Goal: Information Seeking & Learning: Learn about a topic

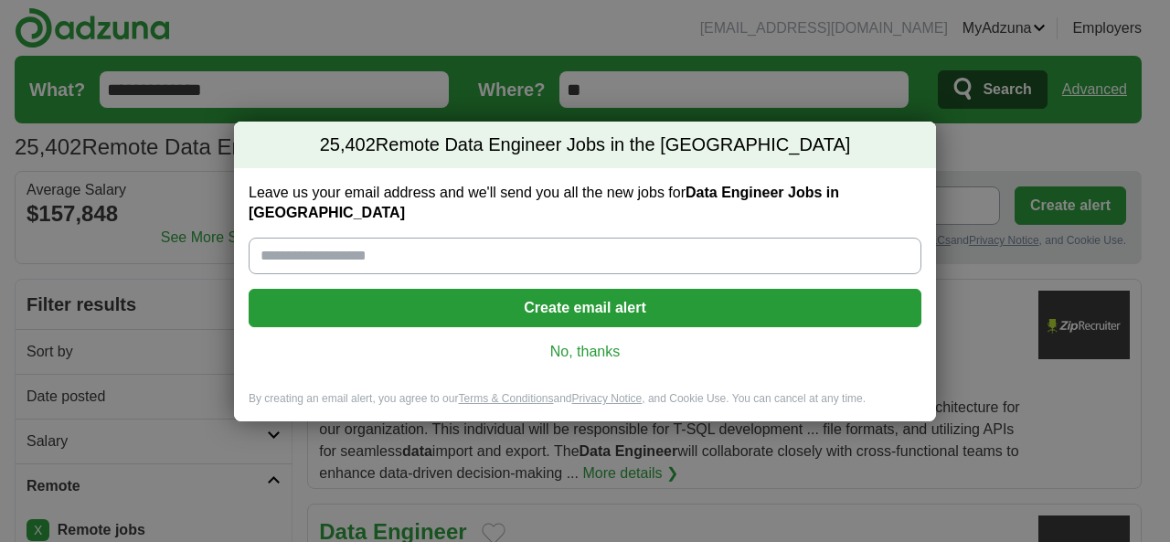
drag, startPoint x: 557, startPoint y: 340, endPoint x: 433, endPoint y: 377, distance: 129.8
click at [558, 342] on link "No, thanks" at bounding box center [584, 352] width 643 height 20
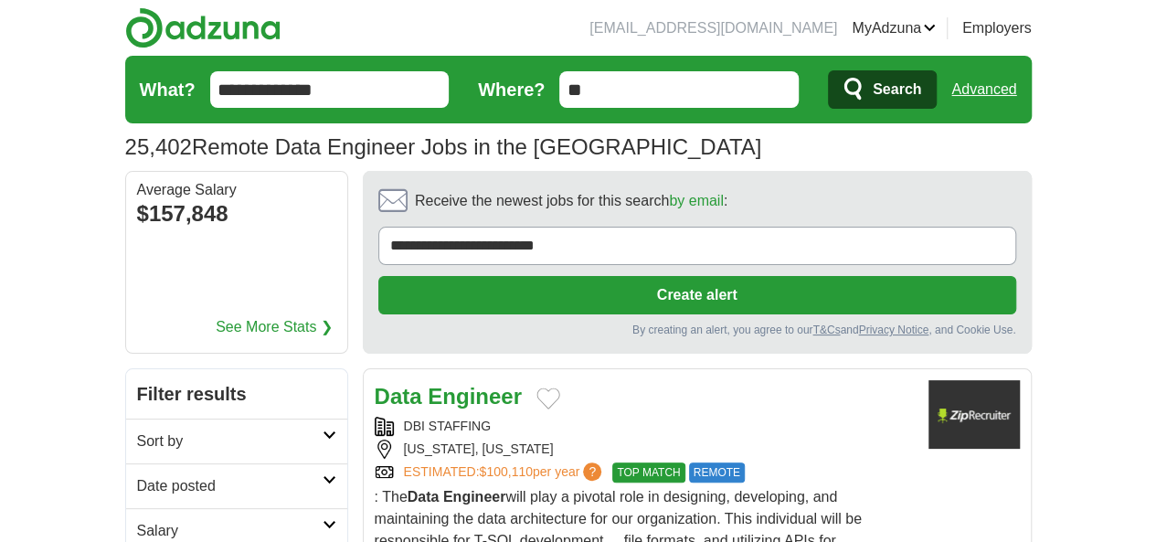
click at [137, 475] on h2 "Date posted" at bounding box center [230, 486] width 186 height 22
click at [137, 519] on link "Last 24 hours" at bounding box center [236, 530] width 199 height 22
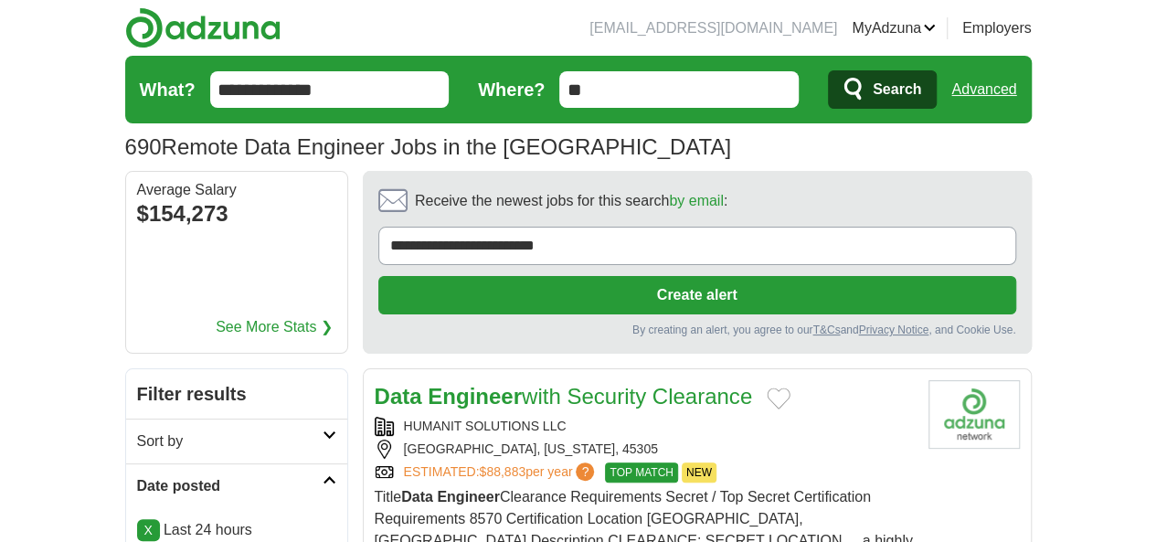
click at [137, 519] on link "X" at bounding box center [148, 530] width 23 height 22
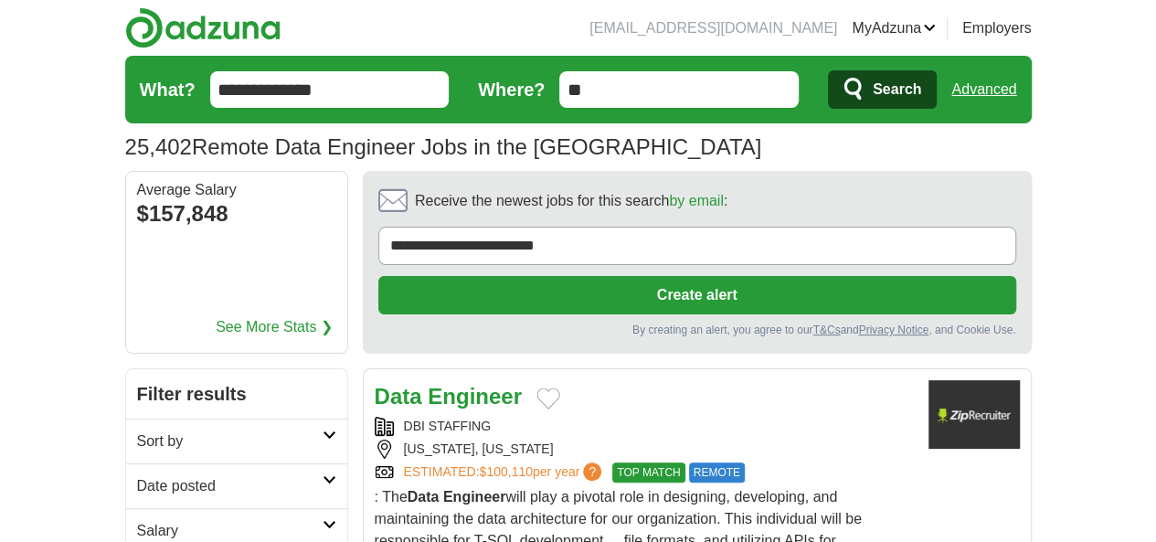
click at [137, 475] on h2 "Date posted" at bounding box center [230, 486] width 186 height 22
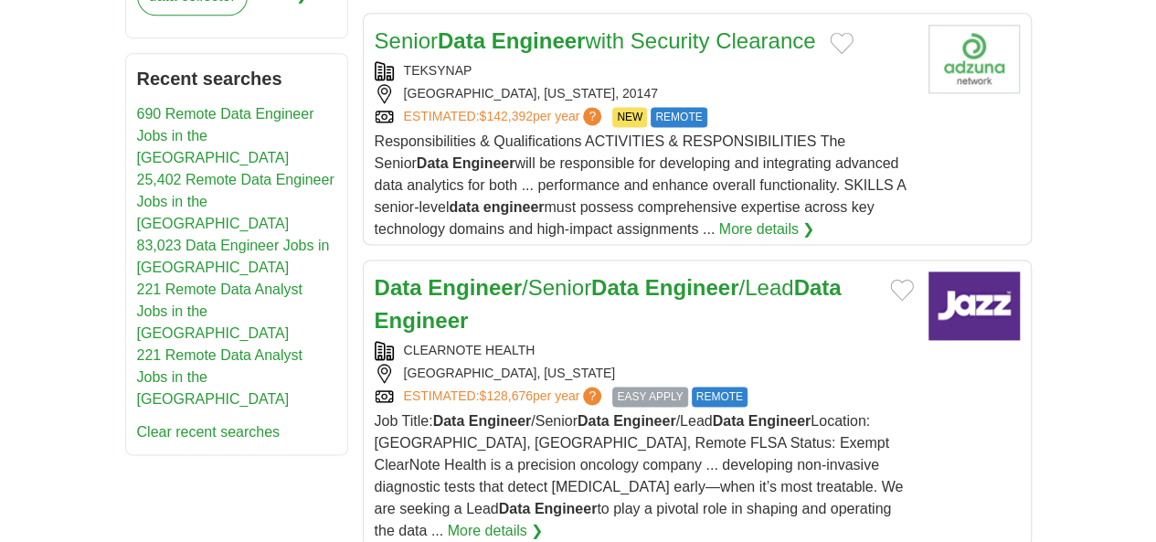
scroll to position [1279, 0]
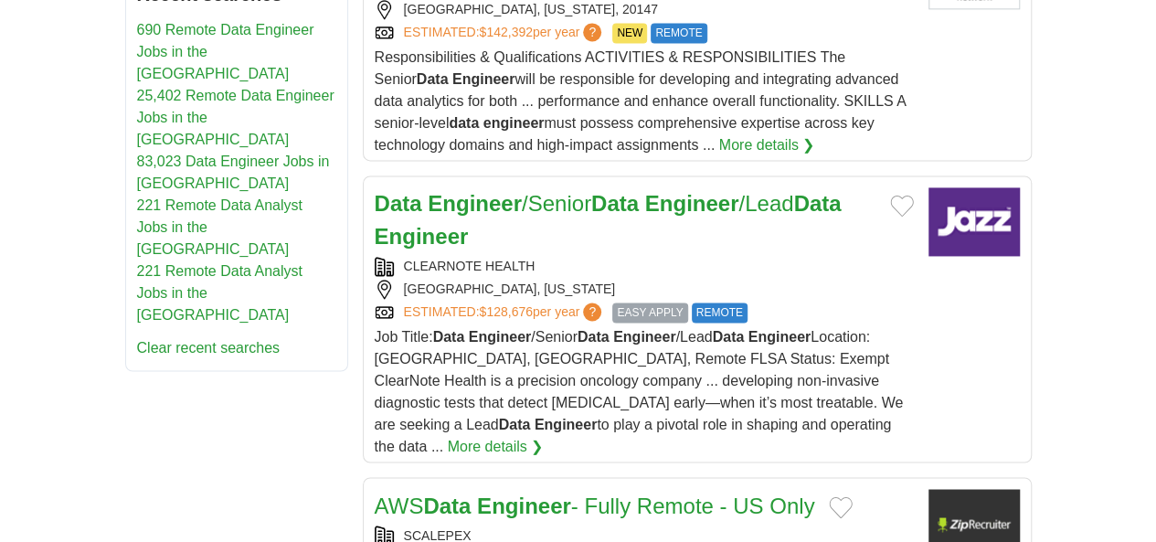
click at [477, 493] on strong "Engineer" at bounding box center [524, 505] width 94 height 25
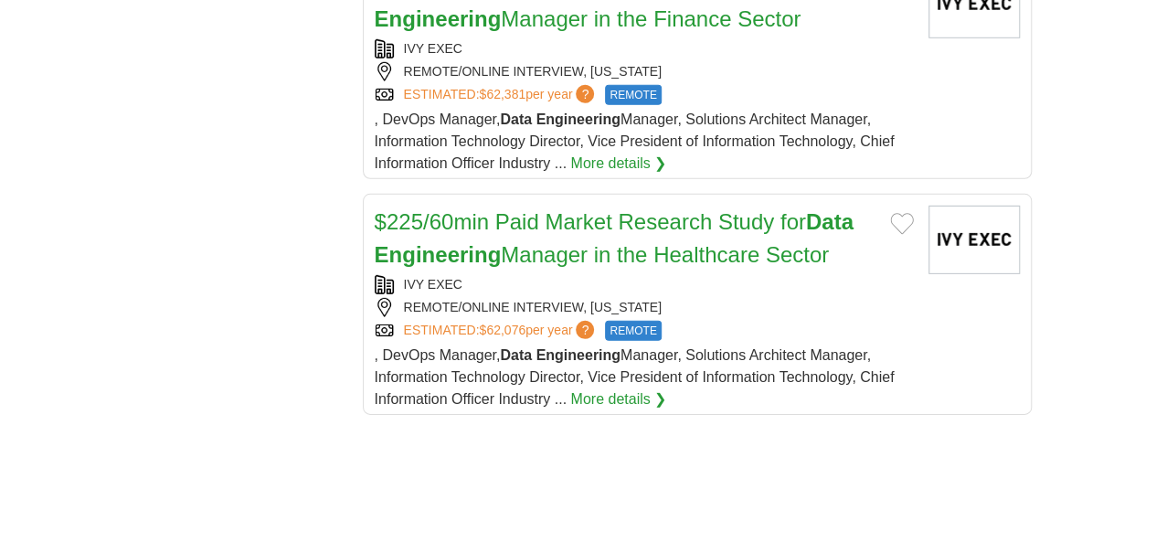
scroll to position [2924, 0]
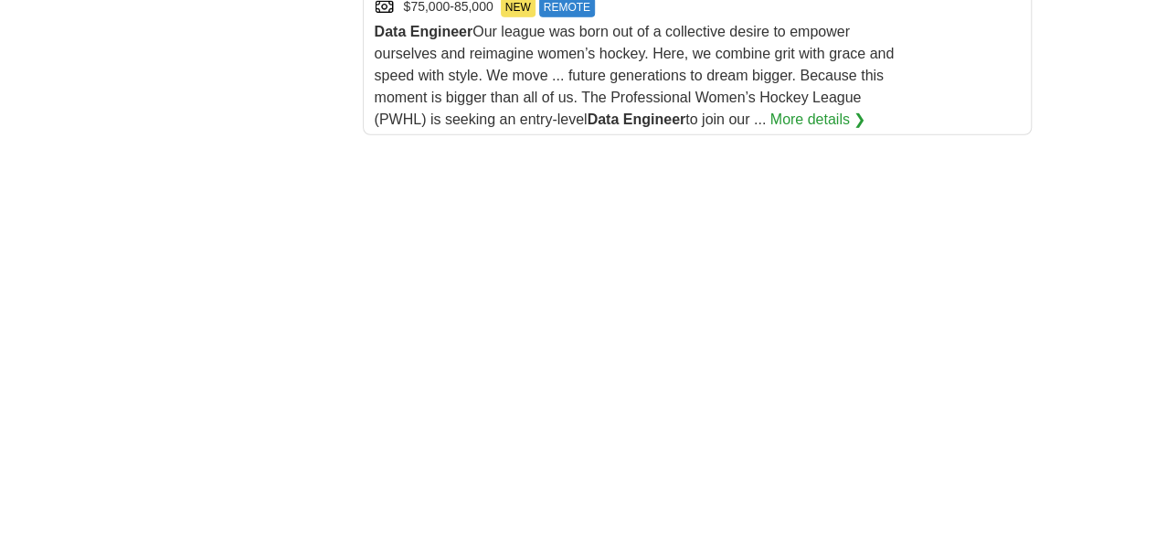
scroll to position [2833, 0]
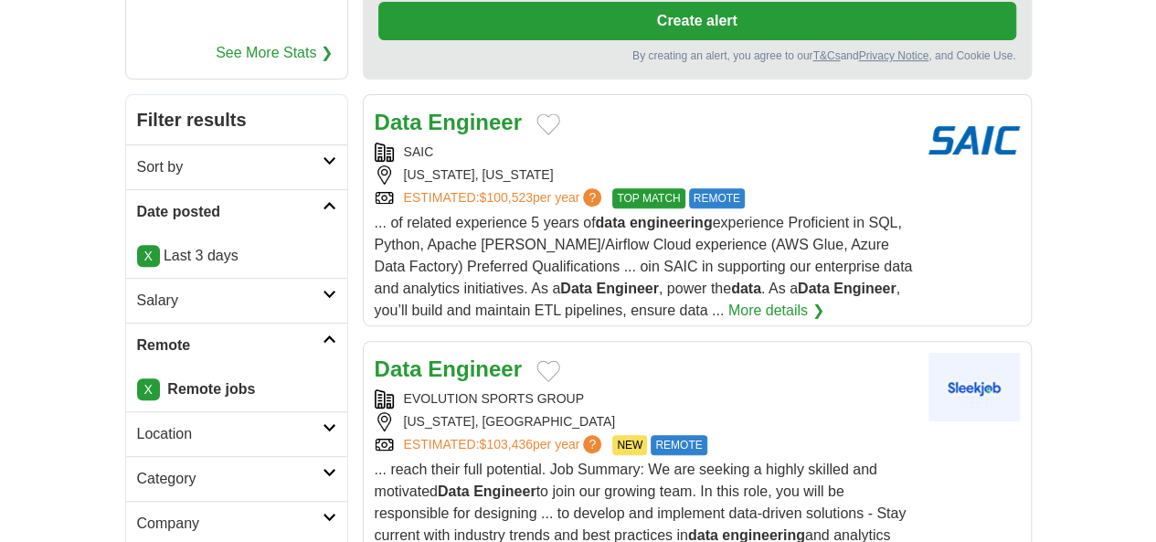
scroll to position [366, 0]
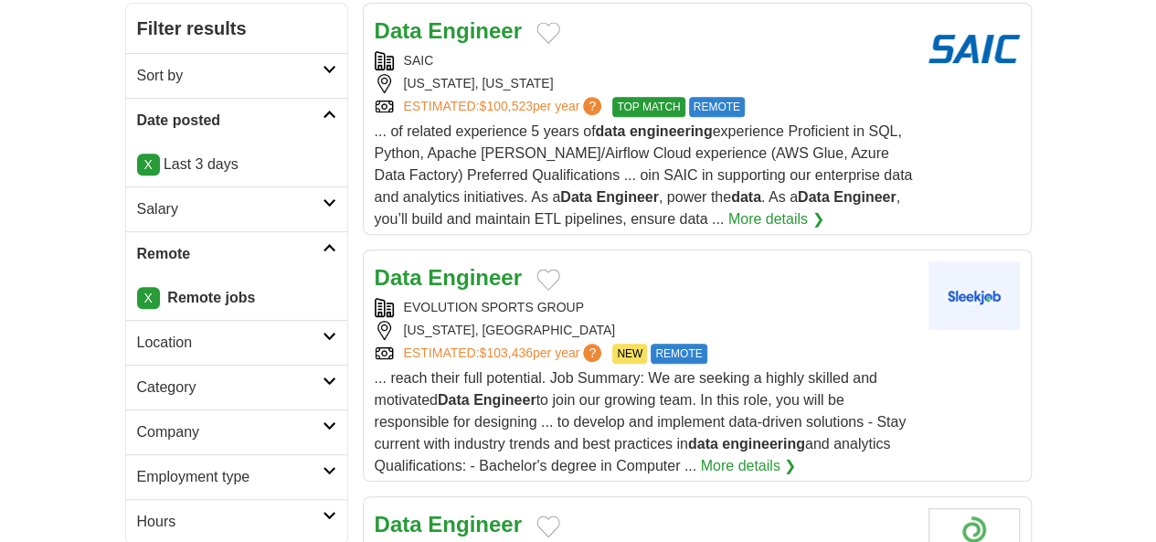
click at [488, 370] on span "... reach their full potential. Job Summary: We are seeking a highly skilled an…" at bounding box center [641, 421] width 532 height 103
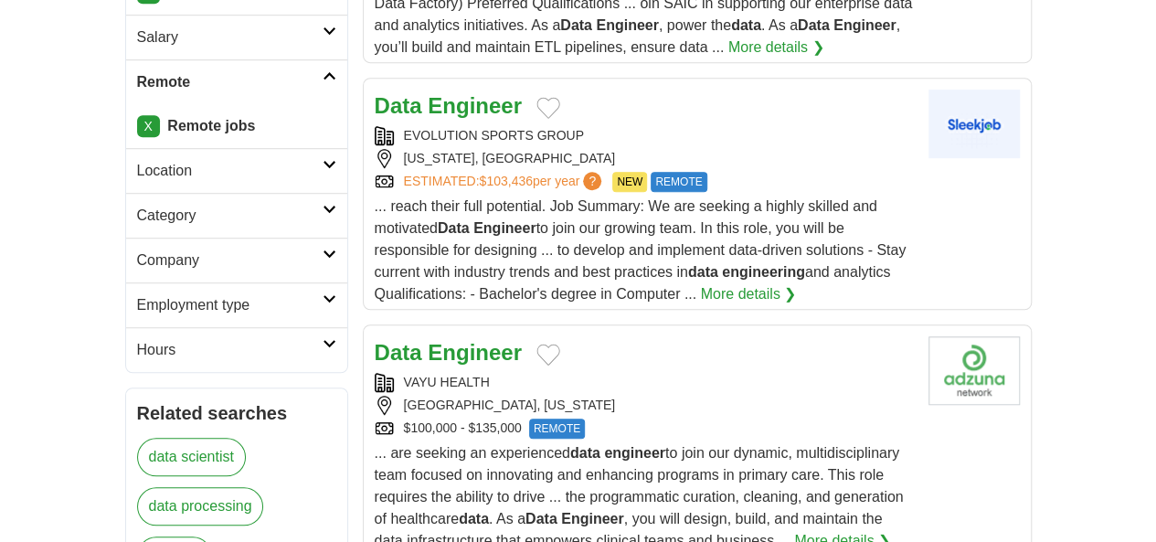
scroll to position [640, 0]
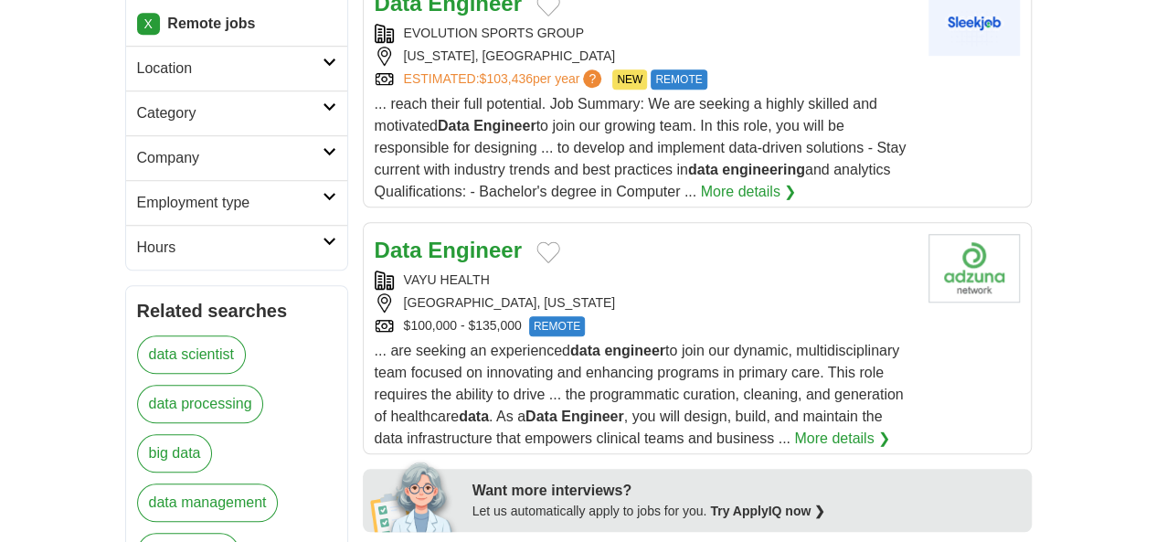
click at [640, 343] on span "... are seeking an experienced data engineer to join our dynamic, multidiscipli…" at bounding box center [639, 394] width 529 height 103
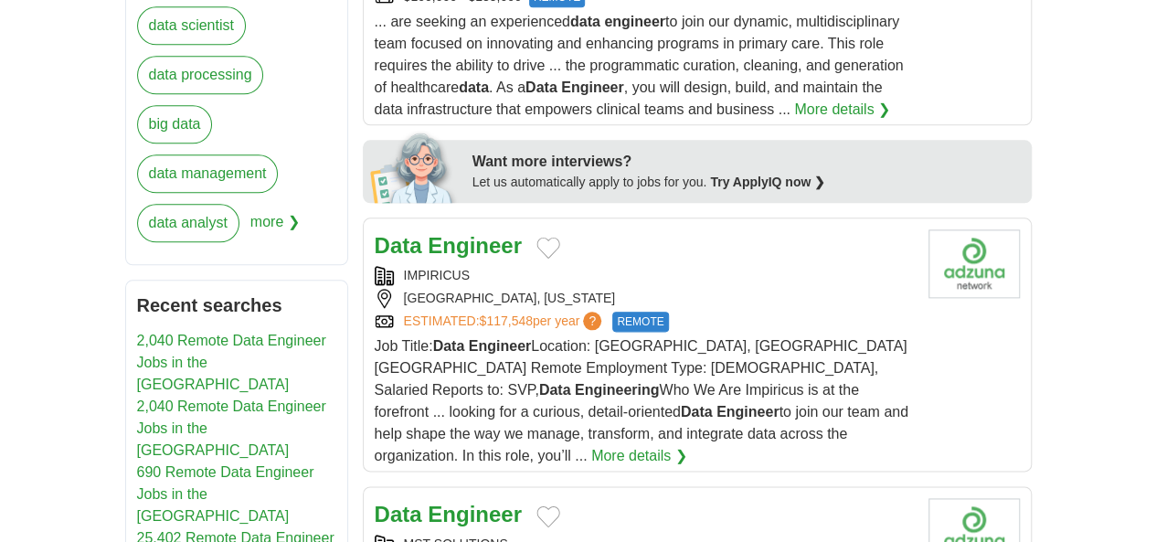
scroll to position [1097, 0]
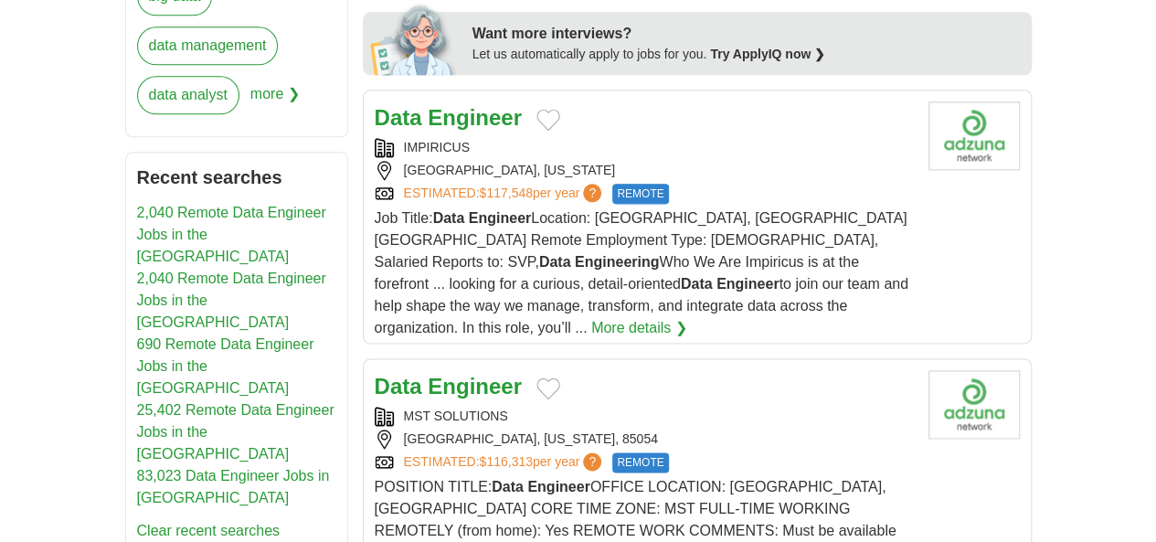
click at [500, 479] on span "POSITION TITLE: Data Engineer OFFICE LOCATION: Phoenix, AZ CORE TIME ZONE: MST …" at bounding box center [637, 541] width 525 height 125
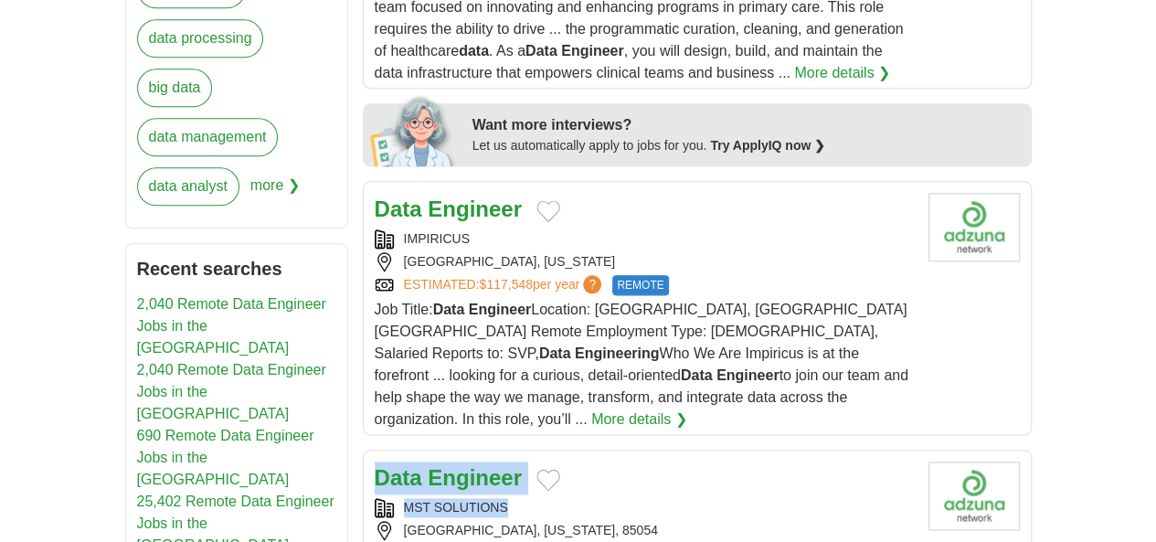
drag, startPoint x: 313, startPoint y: 260, endPoint x: 475, endPoint y: 312, distance: 170.5
copy div "Data Engineer MST SOLUTIONS"
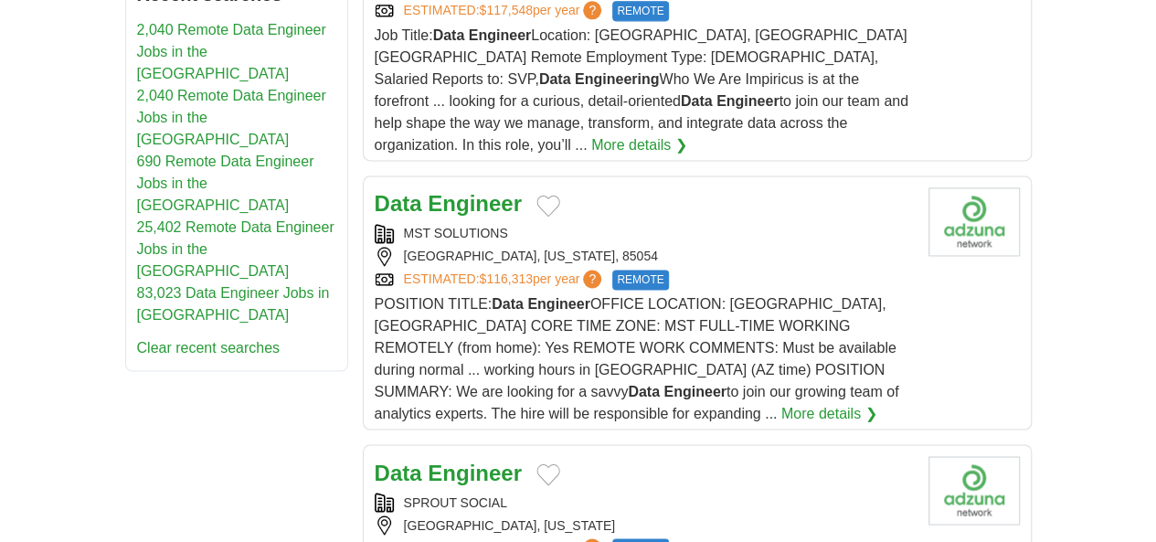
drag, startPoint x: 196, startPoint y: 292, endPoint x: 329, endPoint y: 302, distance: 133.9
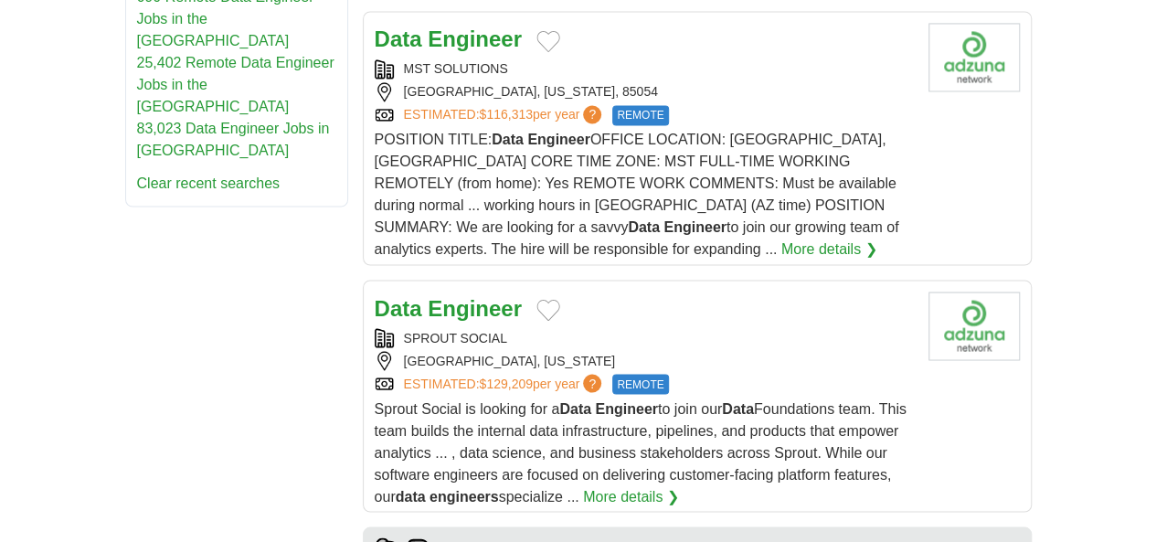
scroll to position [1554, 0]
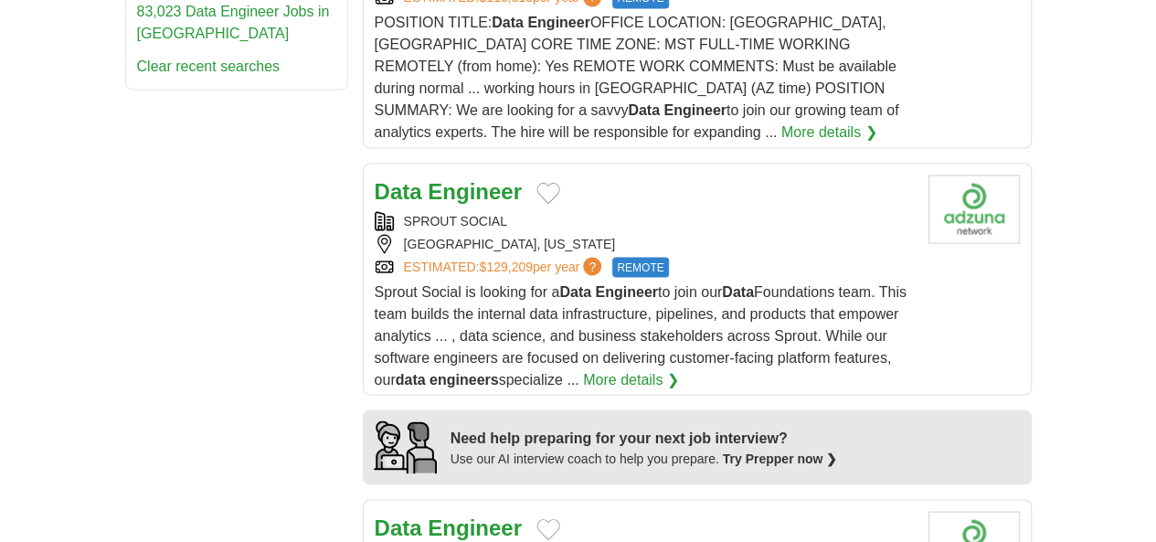
scroll to position [1828, 0]
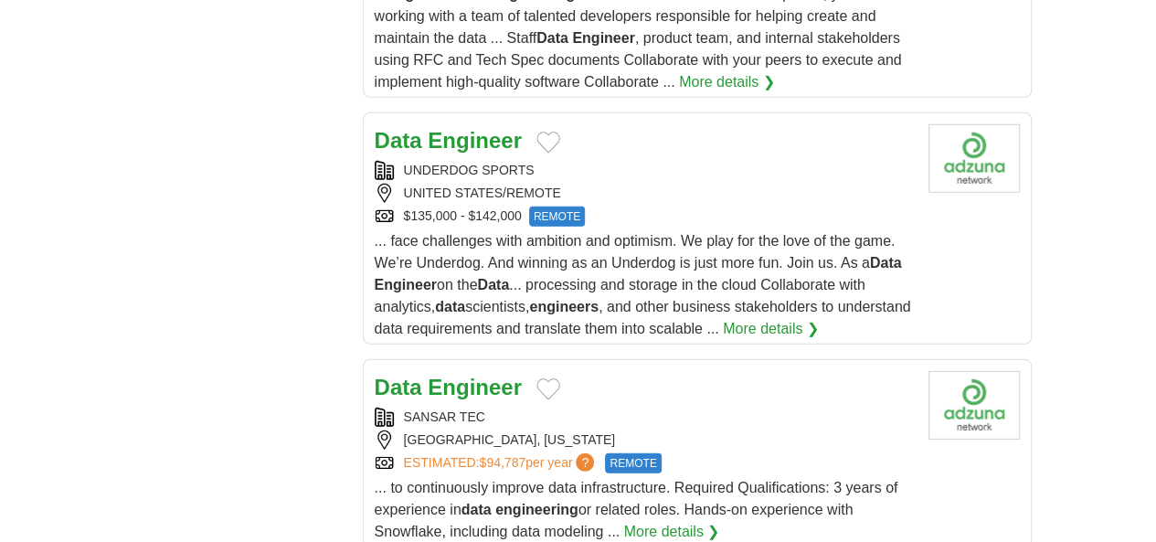
scroll to position [2650, 0]
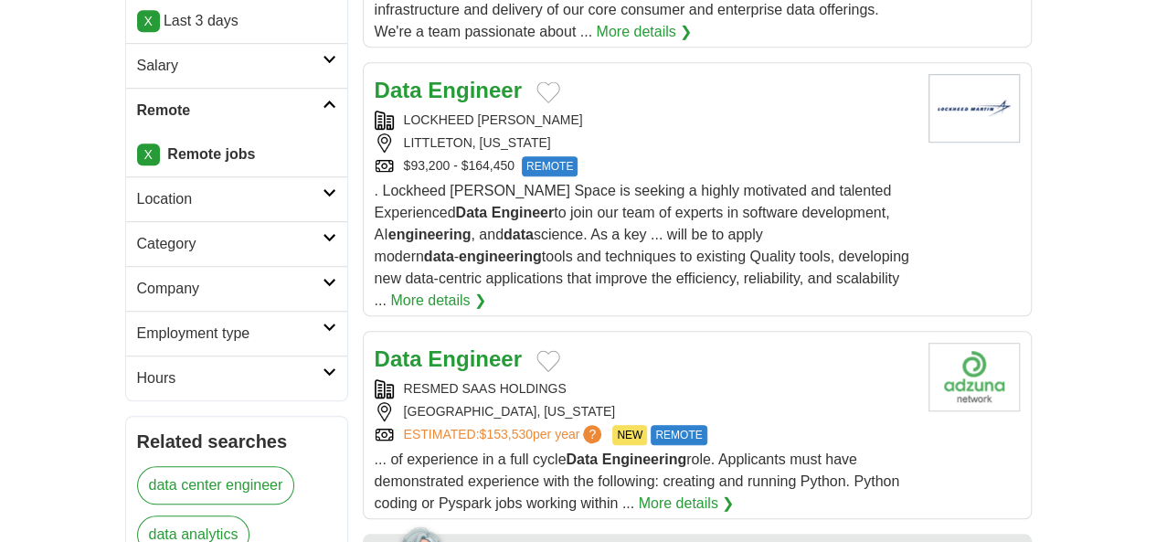
scroll to position [548, 0]
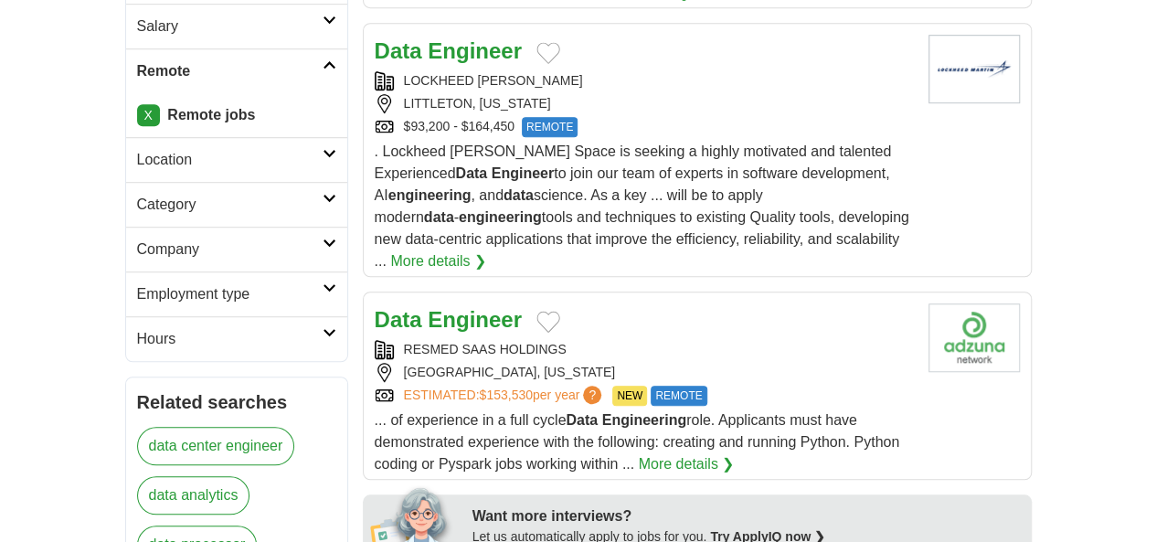
click at [525, 412] on span "... of experience in a full cycle Data Engineering role. Applicants must have d…" at bounding box center [637, 441] width 525 height 59
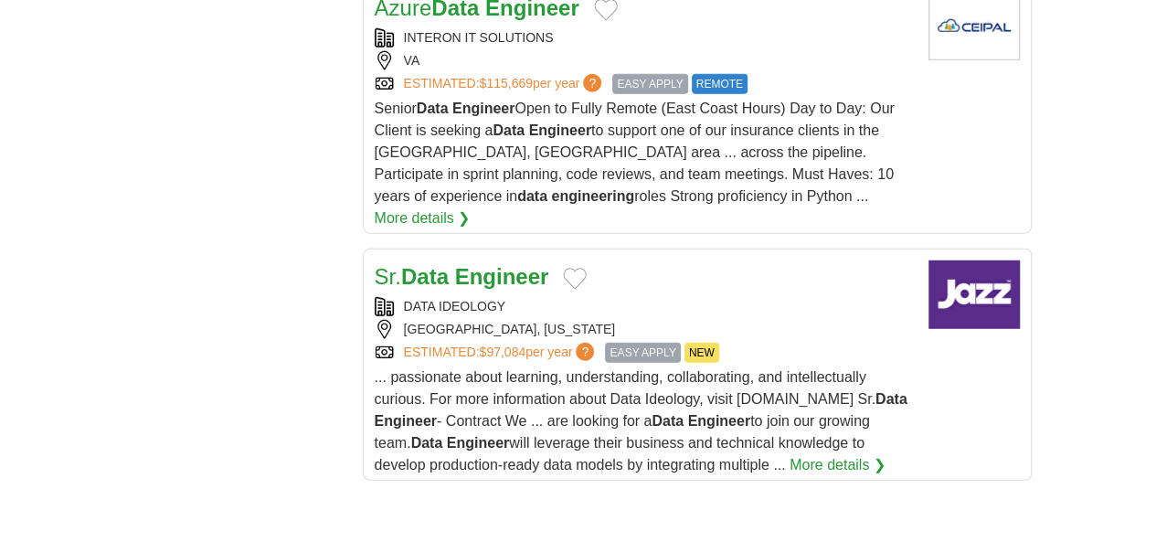
scroll to position [2650, 0]
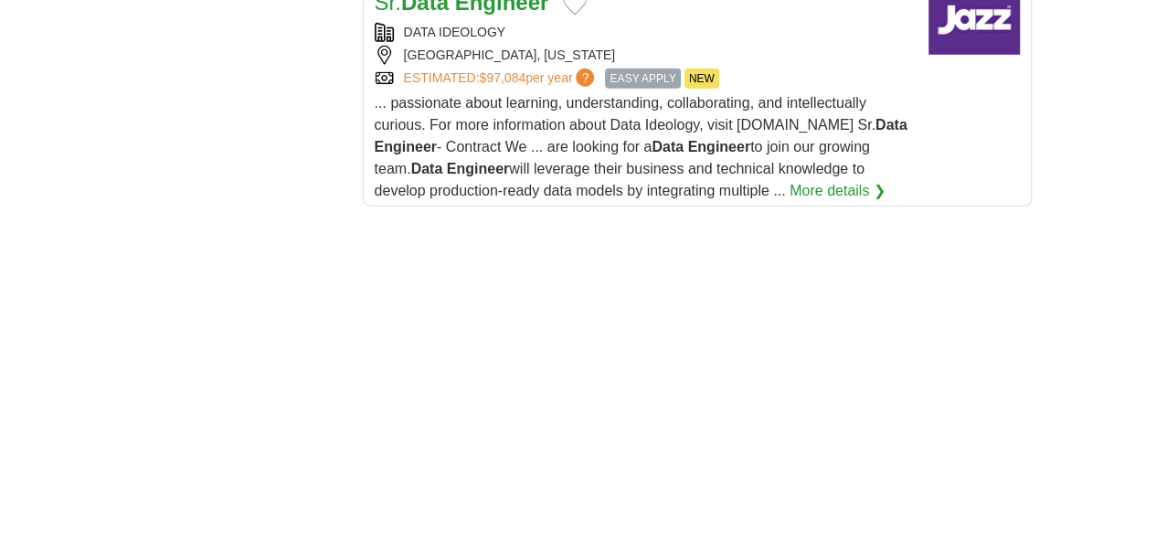
drag, startPoint x: 755, startPoint y: 410, endPoint x: 750, endPoint y: 335, distance: 75.1
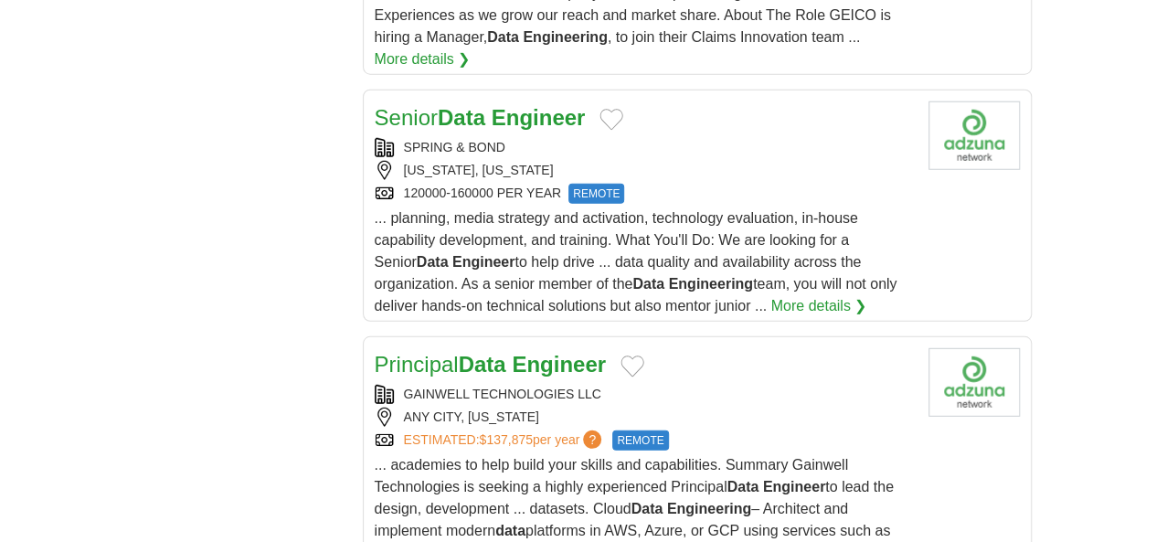
scroll to position [2559, 0]
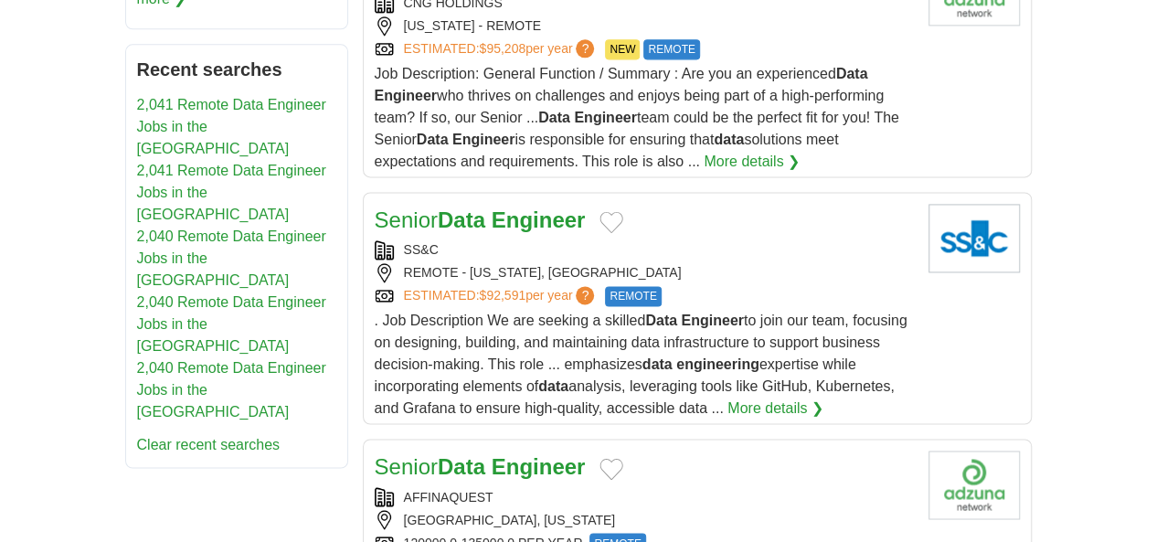
scroll to position [1097, 0]
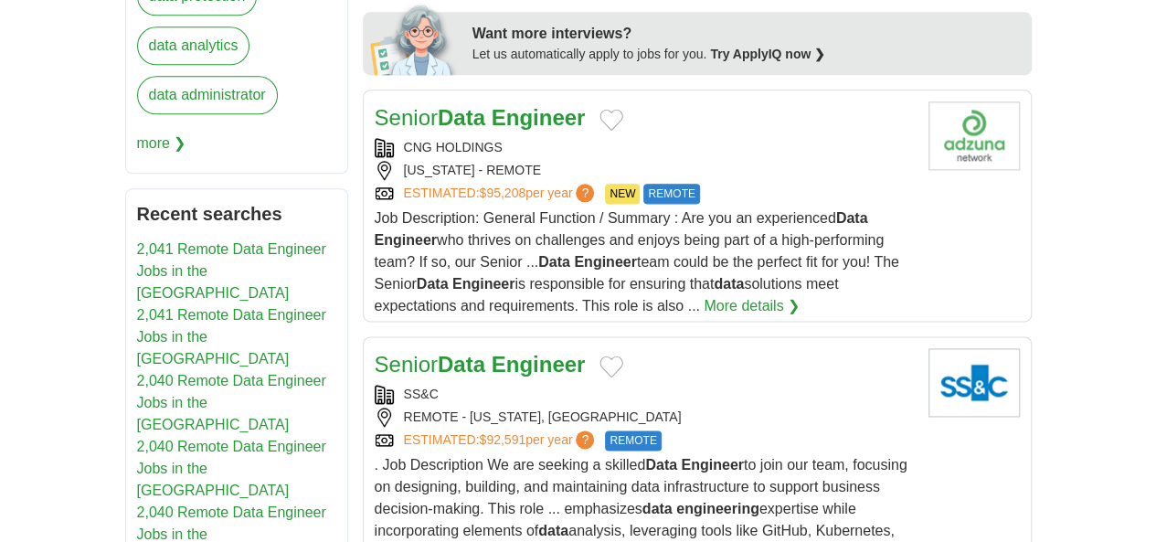
click at [448, 457] on span ". Job Description We are seeking a skilled Data Engineer to join our team, focu…" at bounding box center [641, 508] width 533 height 103
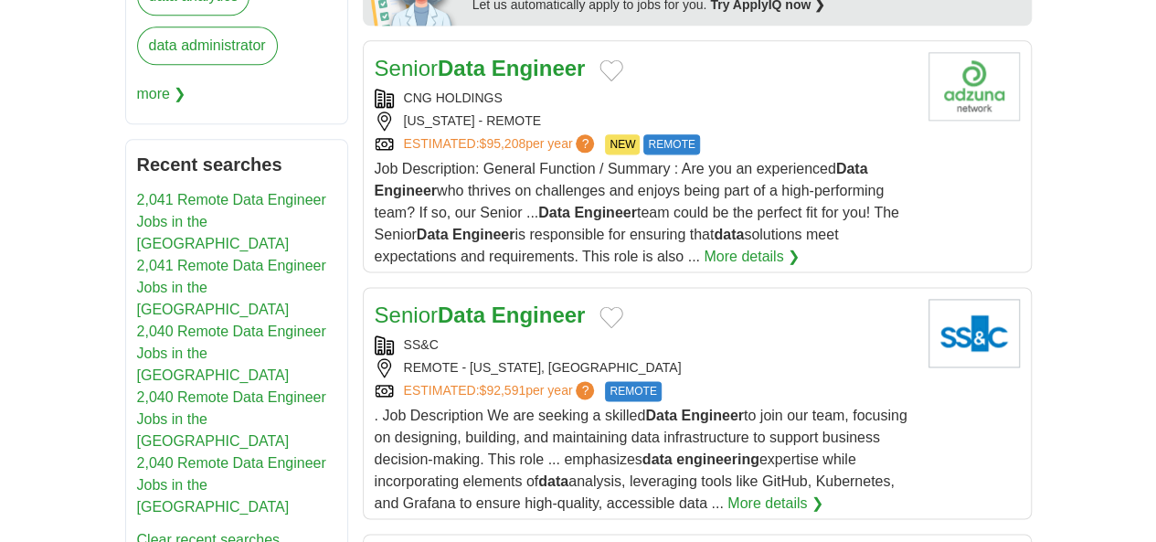
scroll to position [1371, 0]
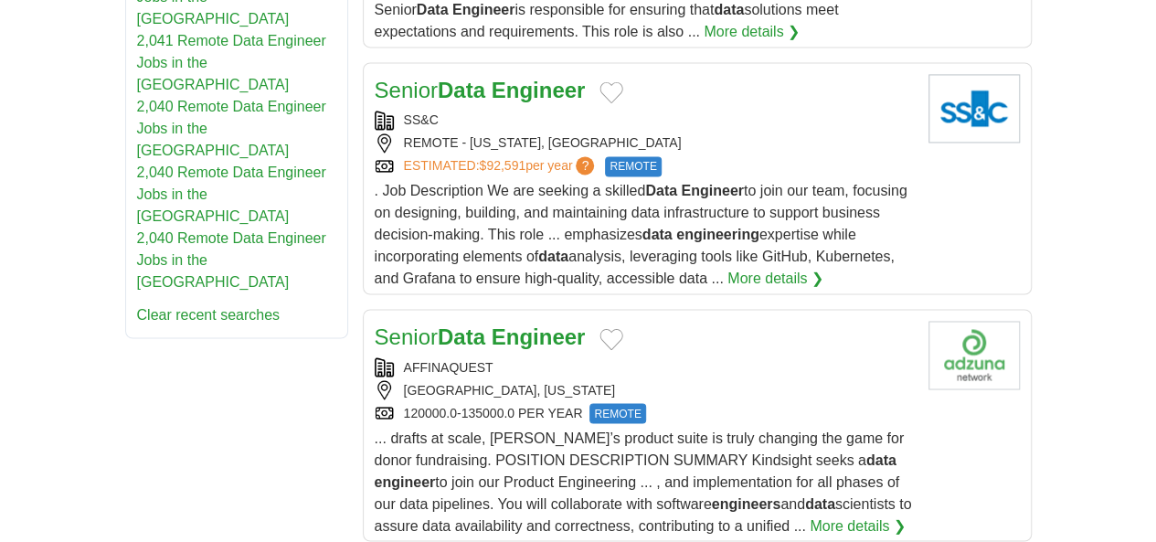
click at [458, 430] on span "... drafts at scale, Kindsight’s product suite is truly changing the game for d…" at bounding box center [643, 481] width 537 height 103
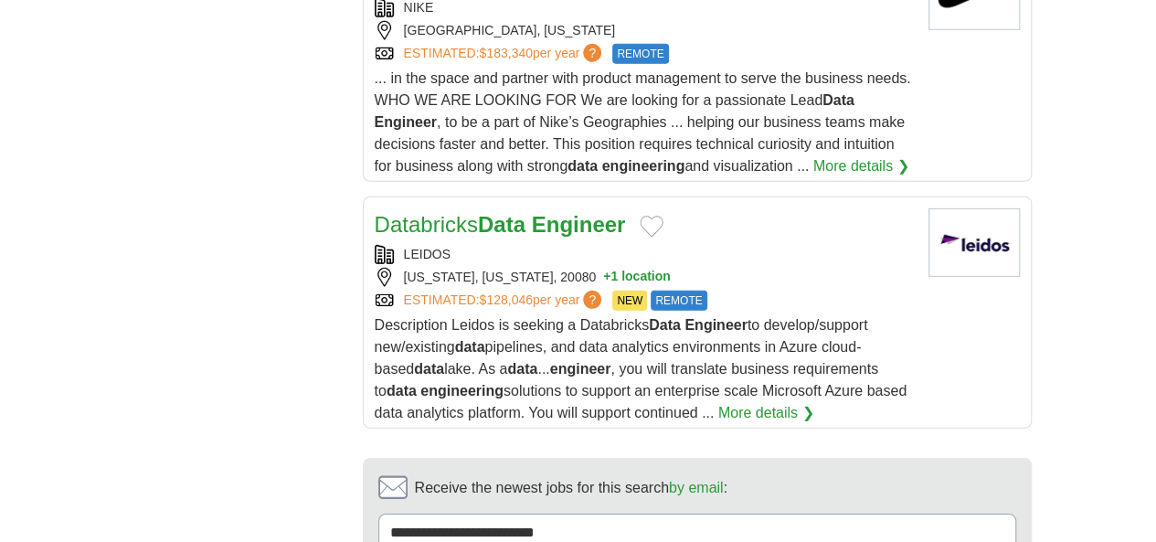
scroll to position [2650, 0]
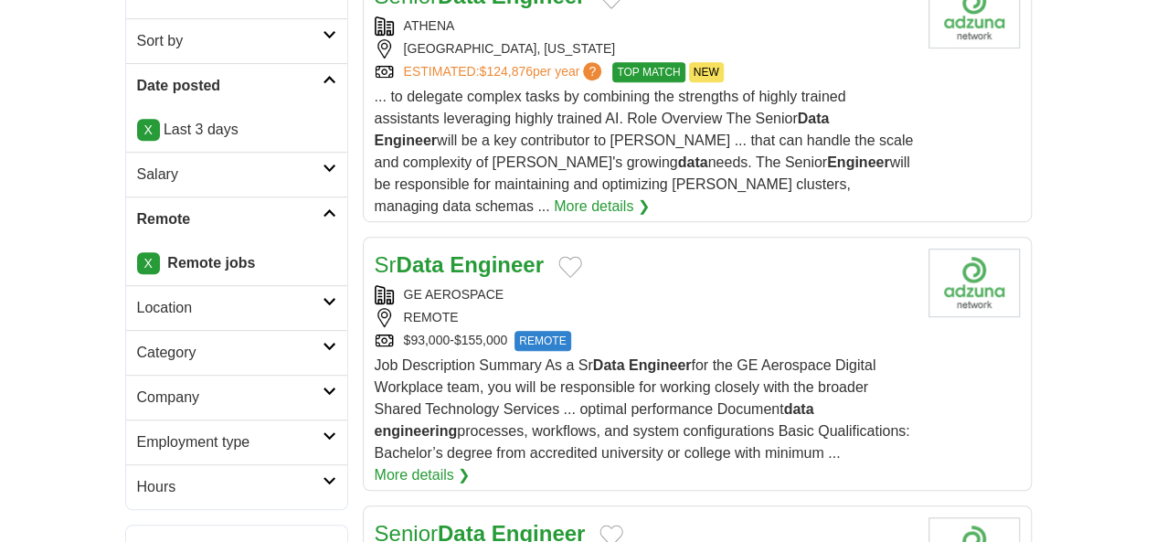
scroll to position [548, 0]
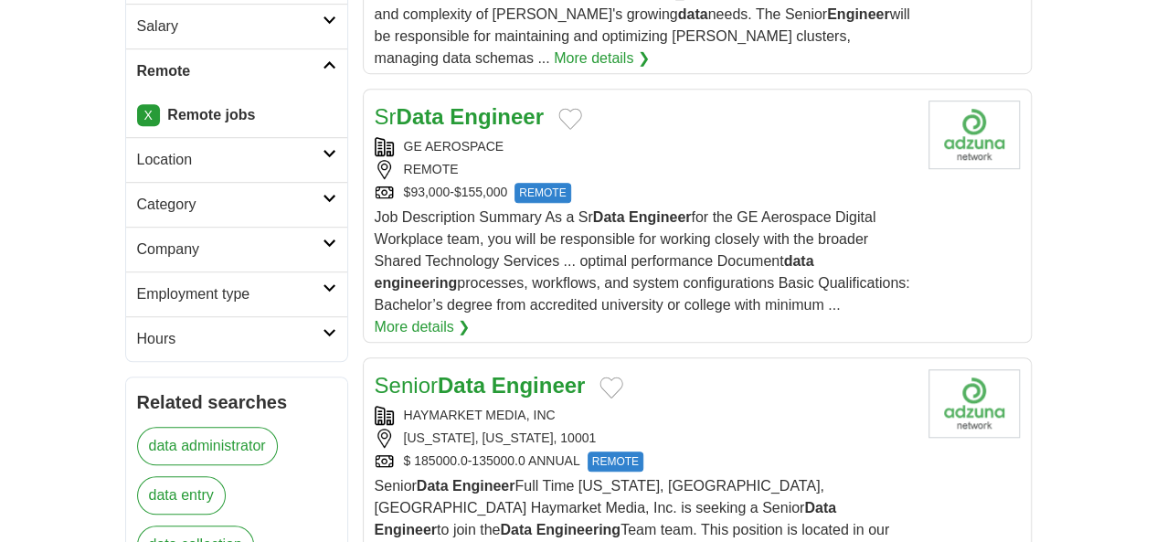
click at [503, 478] on span "Senior Data Engineer Full Time [US_STATE], [GEOGRAPHIC_DATA], [GEOGRAPHIC_DATA]…" at bounding box center [641, 540] width 533 height 125
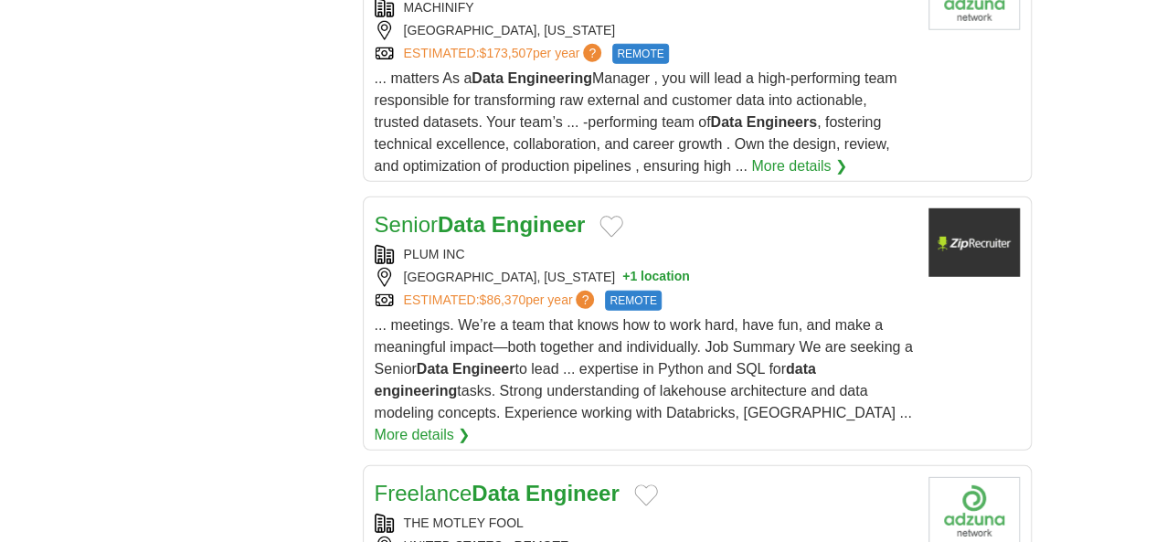
scroll to position [2467, 0]
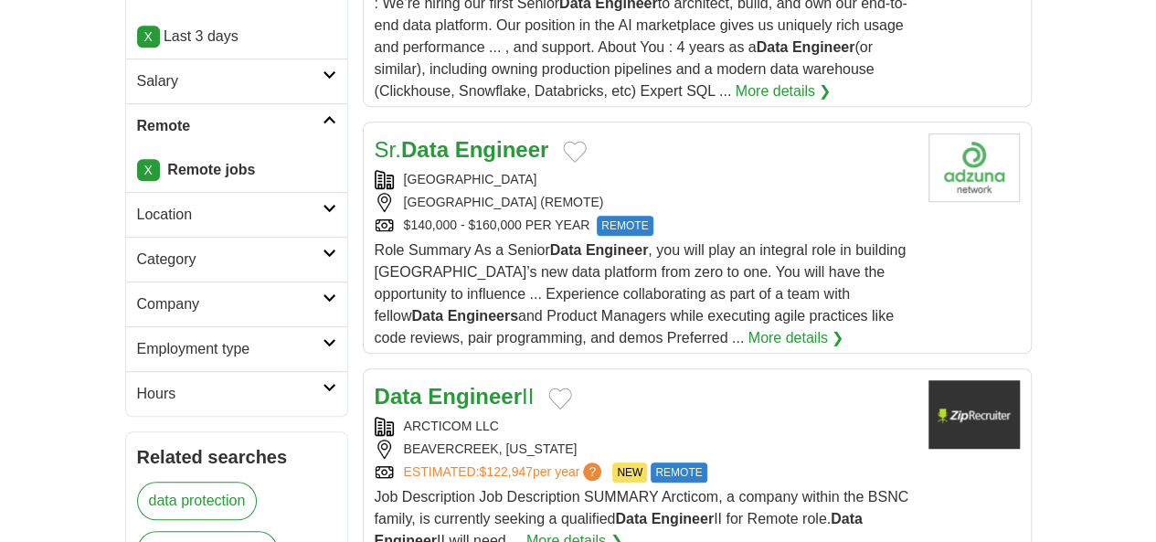
scroll to position [457, 0]
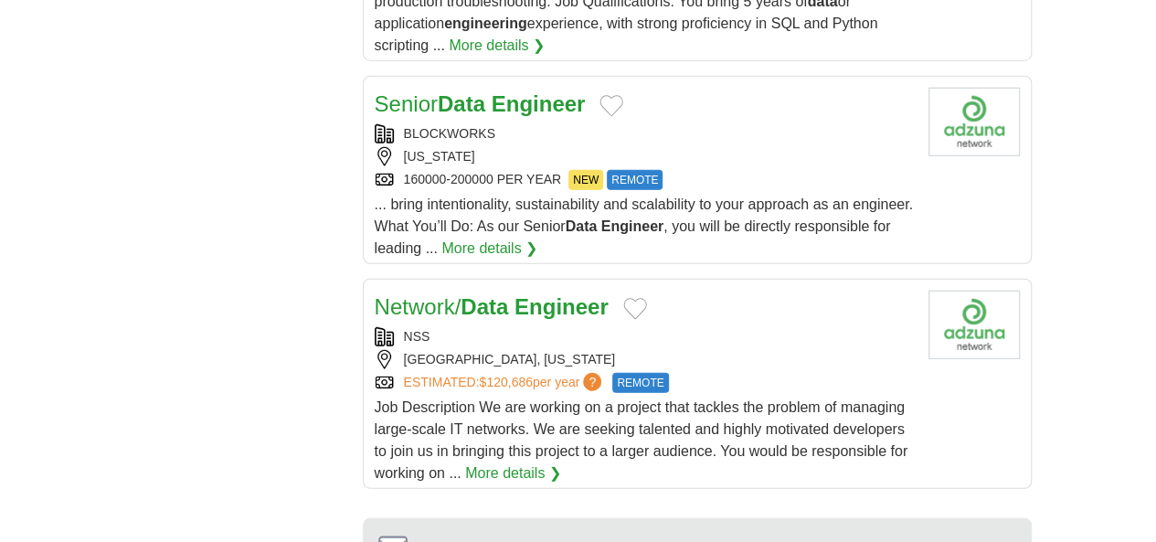
scroll to position [2285, 0]
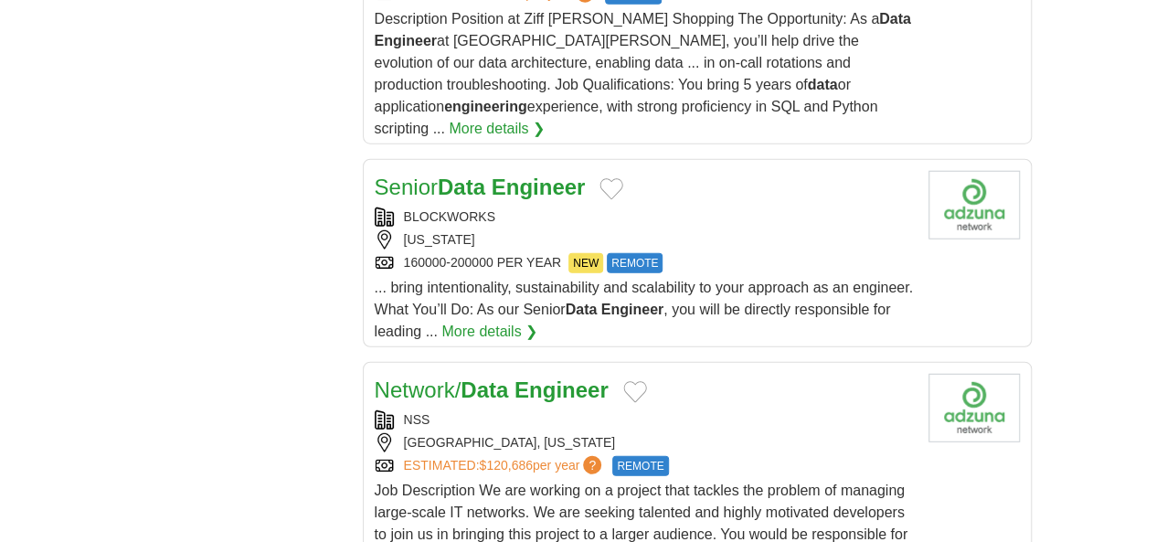
click at [532, 483] on span "Job Description We are working on a project that tackles the problem of managin…" at bounding box center [641, 523] width 533 height 81
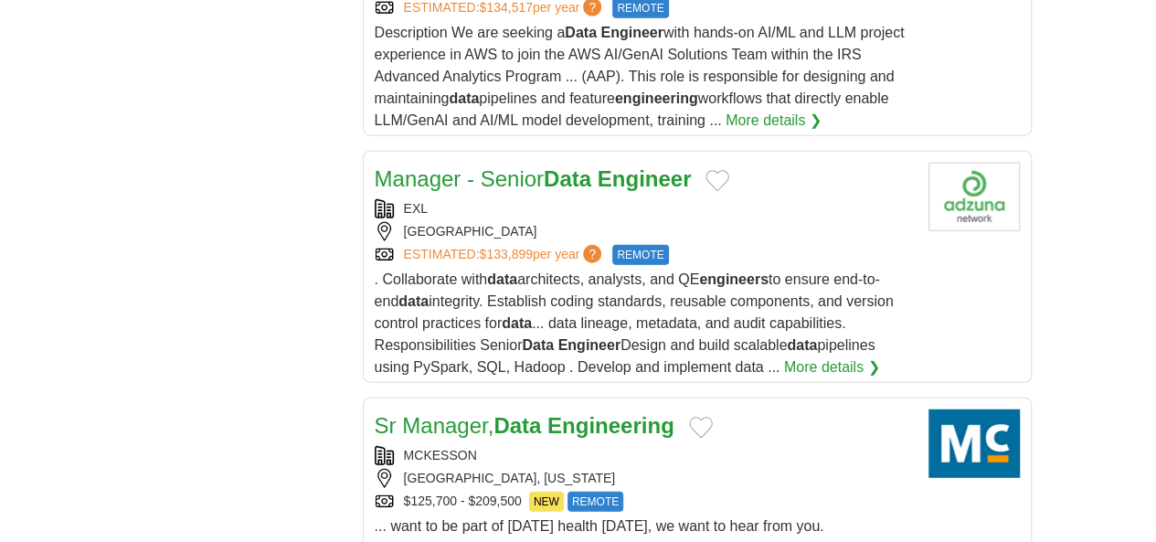
scroll to position [2376, 0]
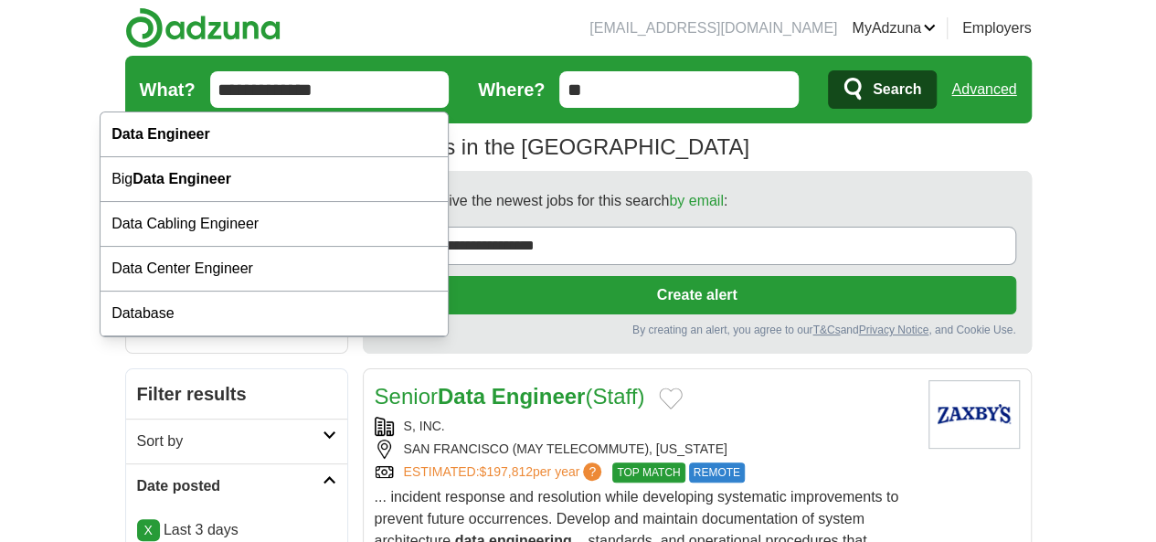
drag, startPoint x: 276, startPoint y: 92, endPoint x: 148, endPoint y: 92, distance: 127.9
click at [210, 92] on input "**********" at bounding box center [329, 89] width 239 height 37
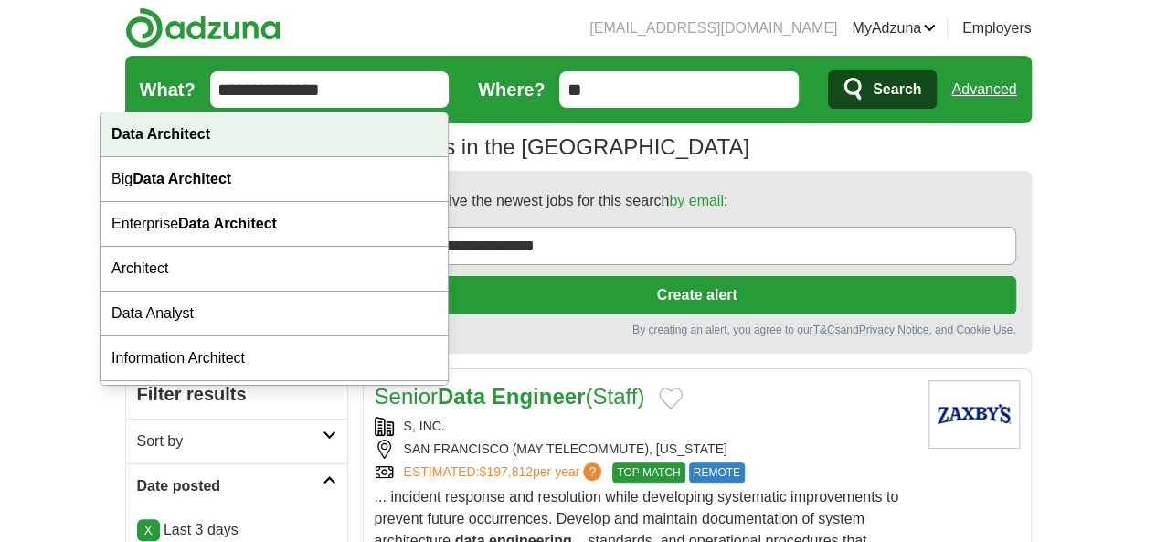
type input "**********"
click at [200, 140] on strong "Data Architect" at bounding box center [160, 134] width 99 height 16
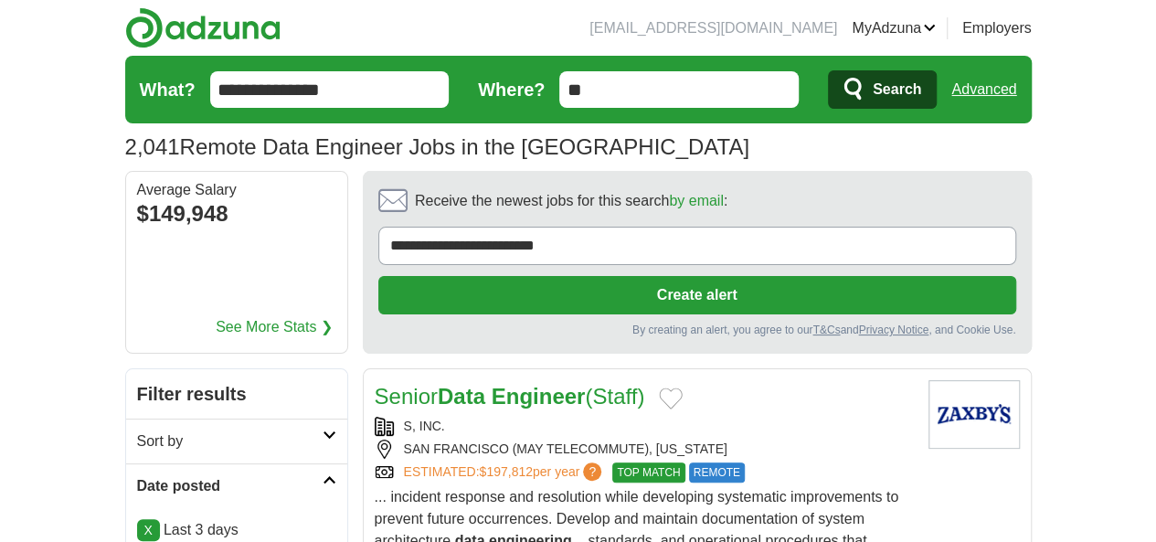
click at [976, 110] on form "**********" at bounding box center [578, 90] width 907 height 68
click at [937, 101] on button "Search" at bounding box center [882, 89] width 109 height 38
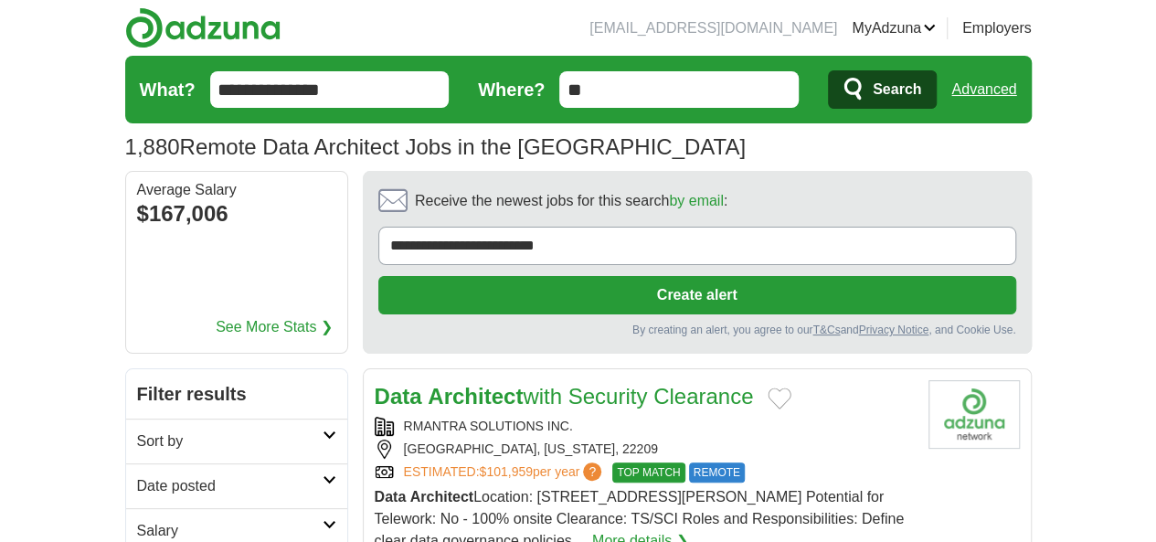
click at [137, 475] on h2 "Date posted" at bounding box center [230, 486] width 186 height 22
click at [137, 519] on link "Last 24 hours" at bounding box center [236, 530] width 199 height 22
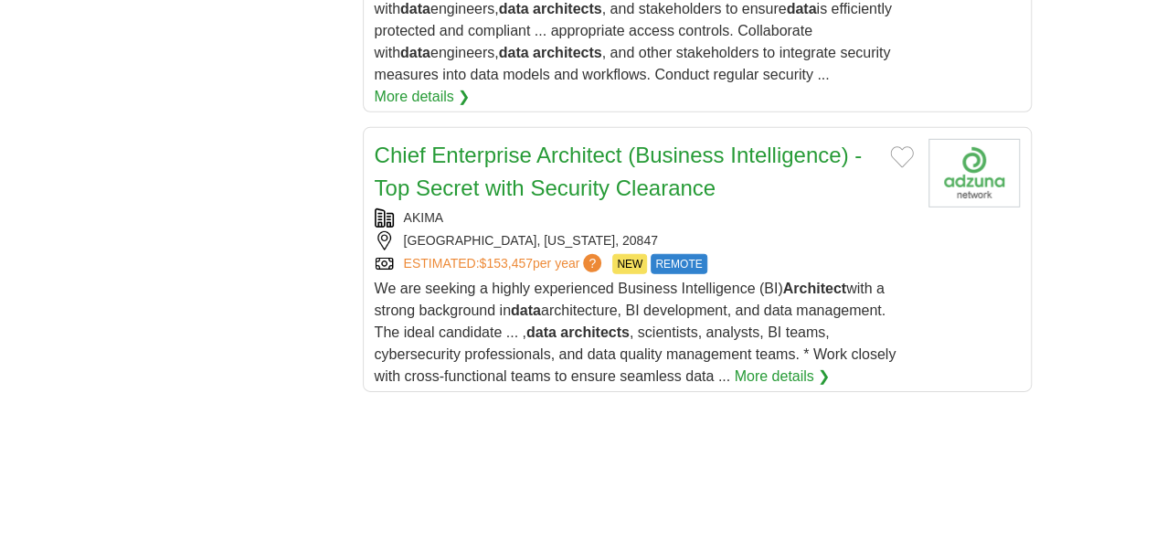
scroll to position [2833, 0]
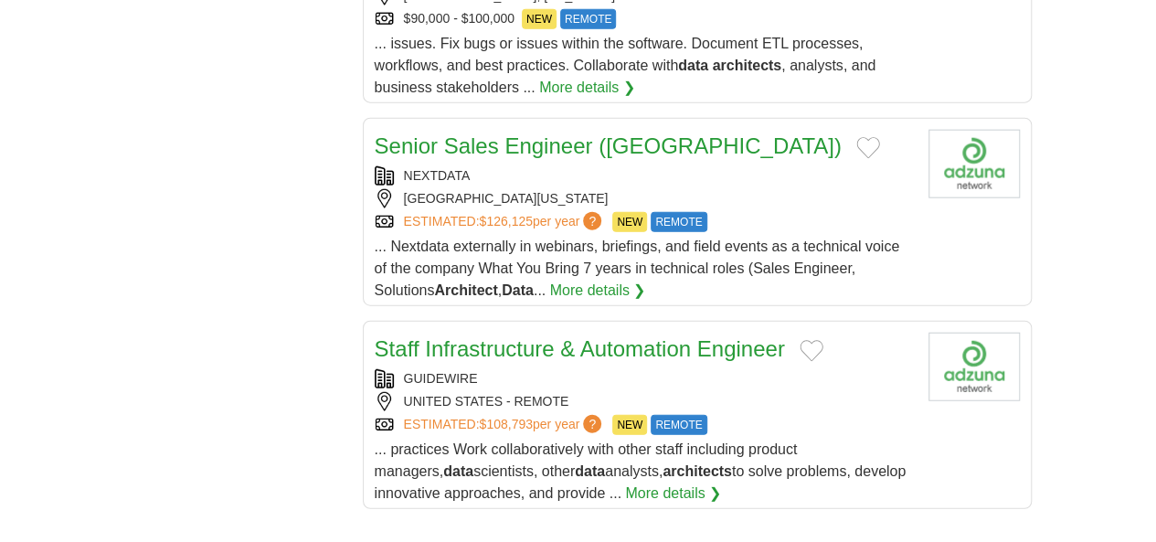
scroll to position [2285, 0]
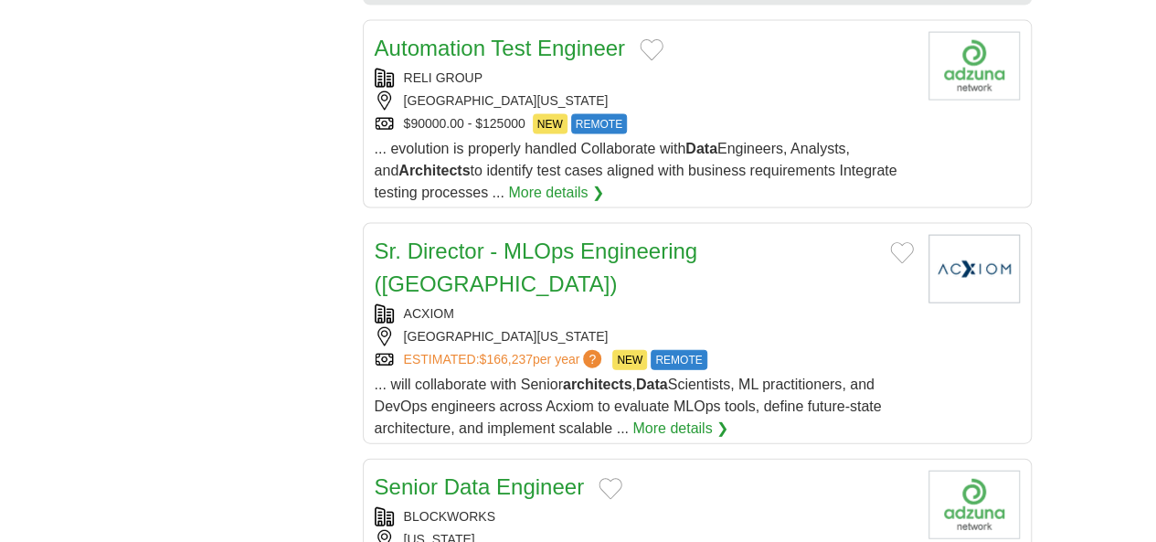
scroll to position [2285, 0]
